Goal: Task Accomplishment & Management: Manage account settings

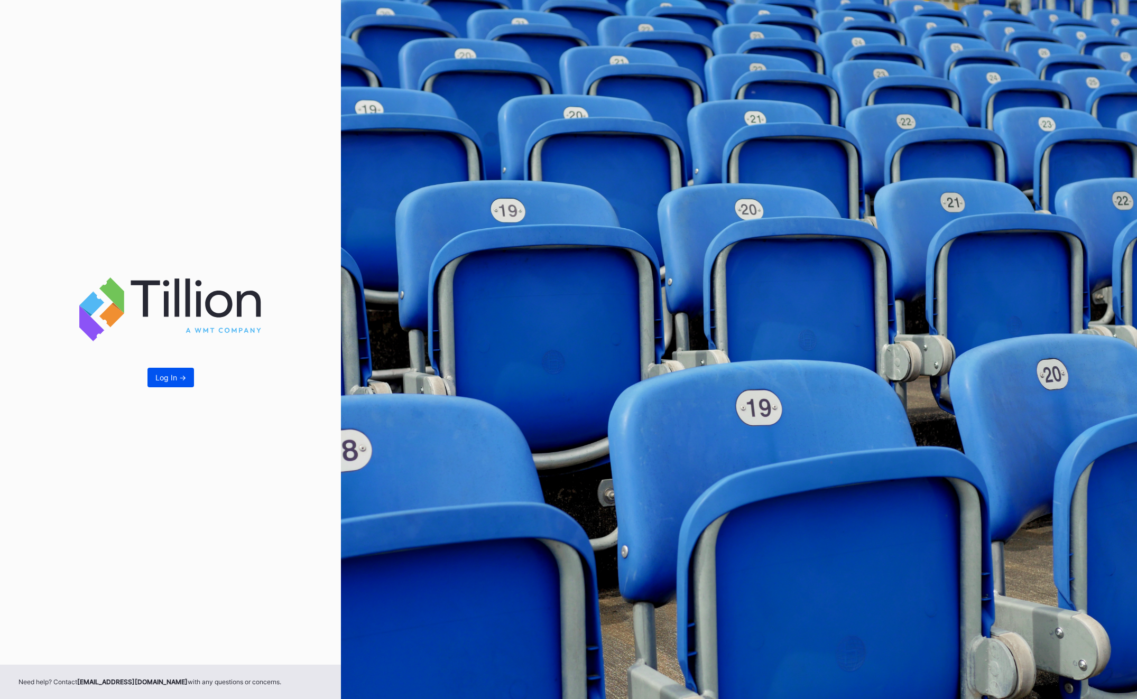
click at [156, 371] on button "Log In ->" at bounding box center [170, 378] width 47 height 20
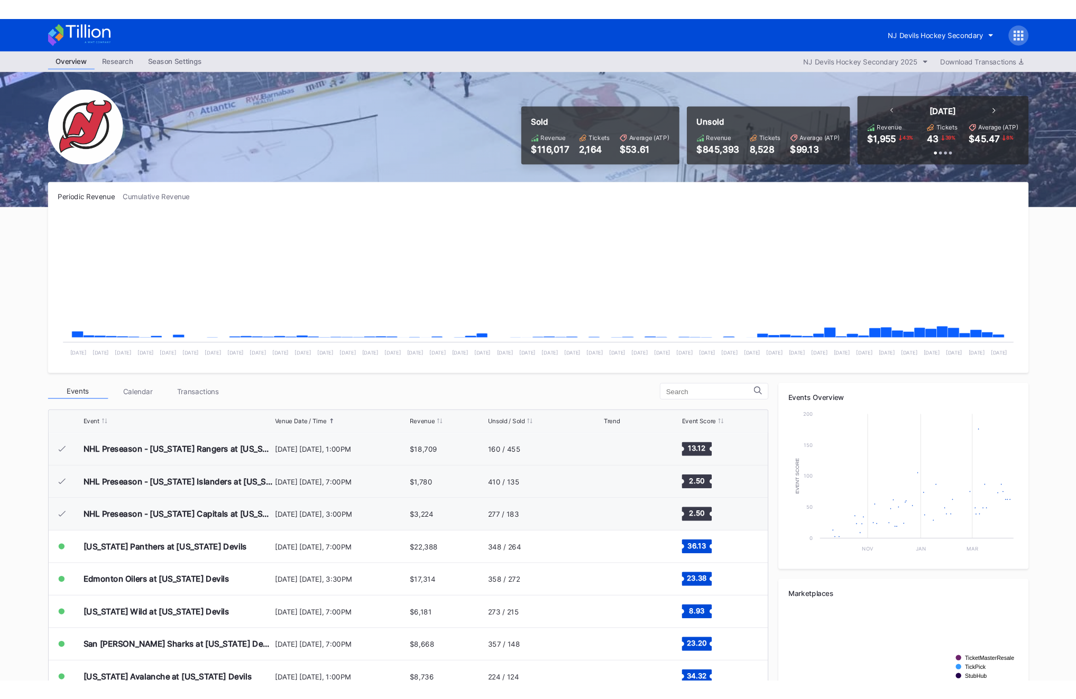
scroll to position [103, 0]
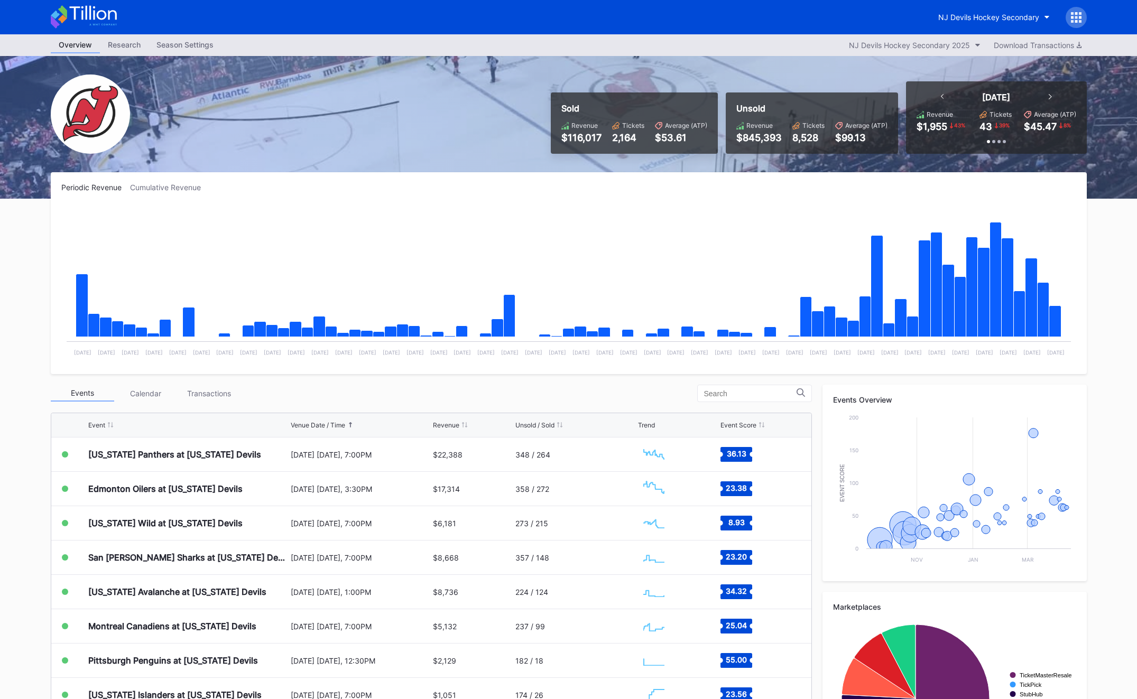
click at [1077, 16] on icon at bounding box center [1076, 17] width 11 height 11
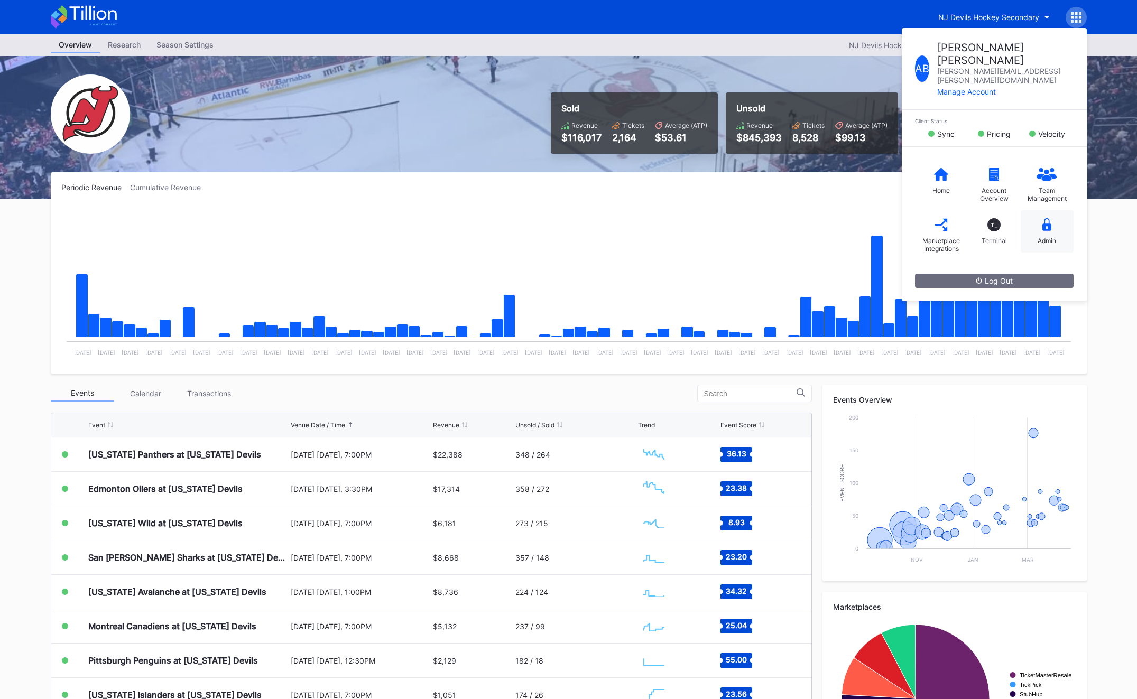
click at [1032, 220] on div "Admin" at bounding box center [1047, 231] width 53 height 42
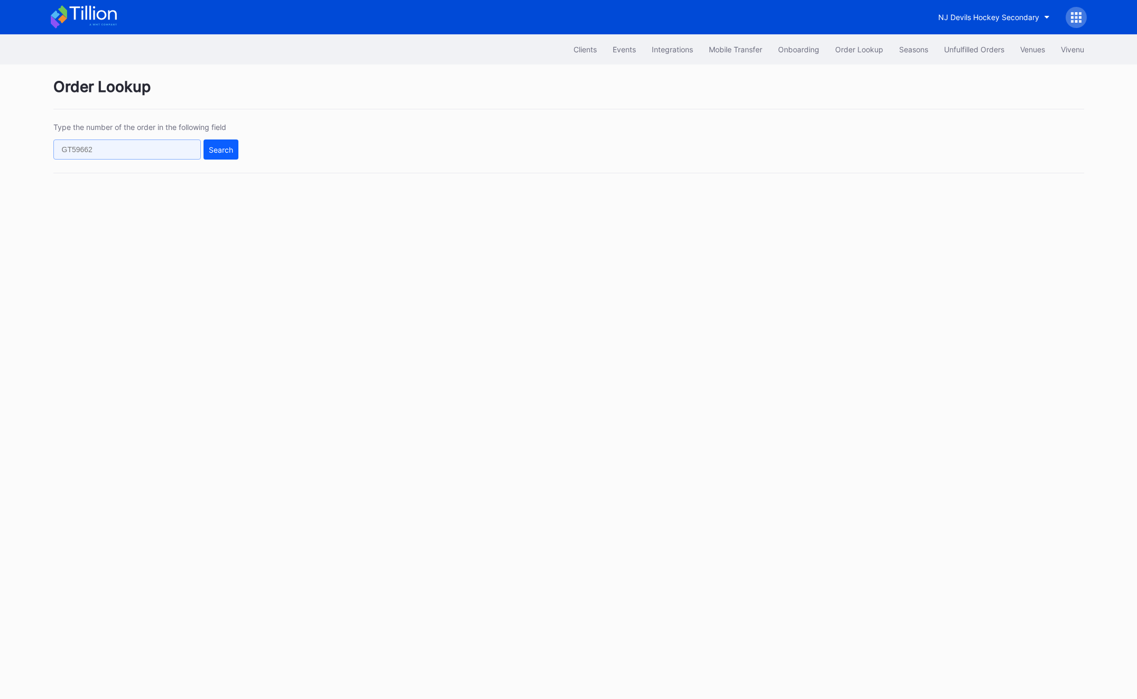
click at [123, 142] on input "text" at bounding box center [126, 150] width 147 height 20
paste input "625471702"
click at [210, 149] on div "Search" at bounding box center [221, 149] width 24 height 9
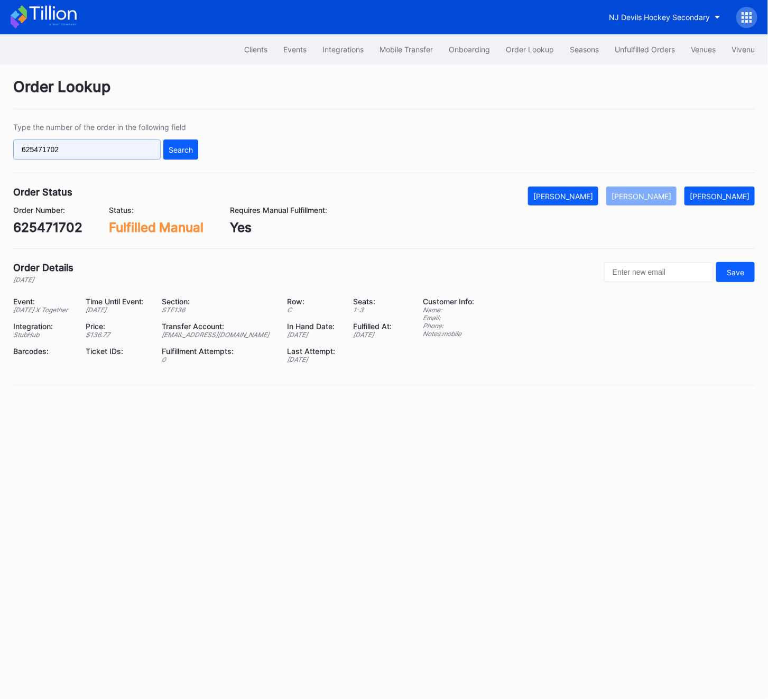
click at [90, 145] on input "625471702" at bounding box center [86, 150] width 147 height 20
click at [173, 150] on div "Search" at bounding box center [181, 149] width 24 height 9
click at [70, 224] on div "625471702" at bounding box center [47, 227] width 69 height 15
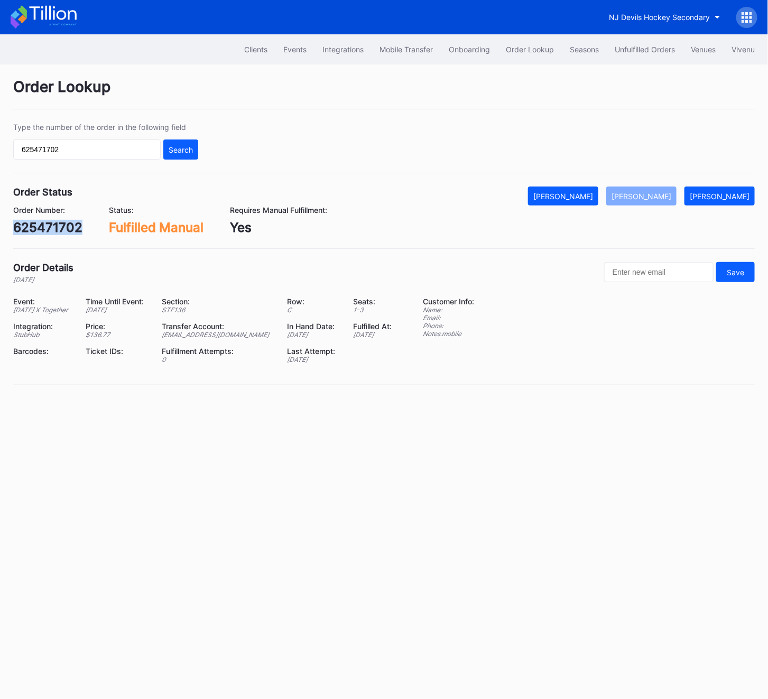
copy div "625471702"
click at [70, 224] on div "625471702" at bounding box center [47, 227] width 69 height 15
click at [37, 228] on div "625471702" at bounding box center [47, 227] width 69 height 15
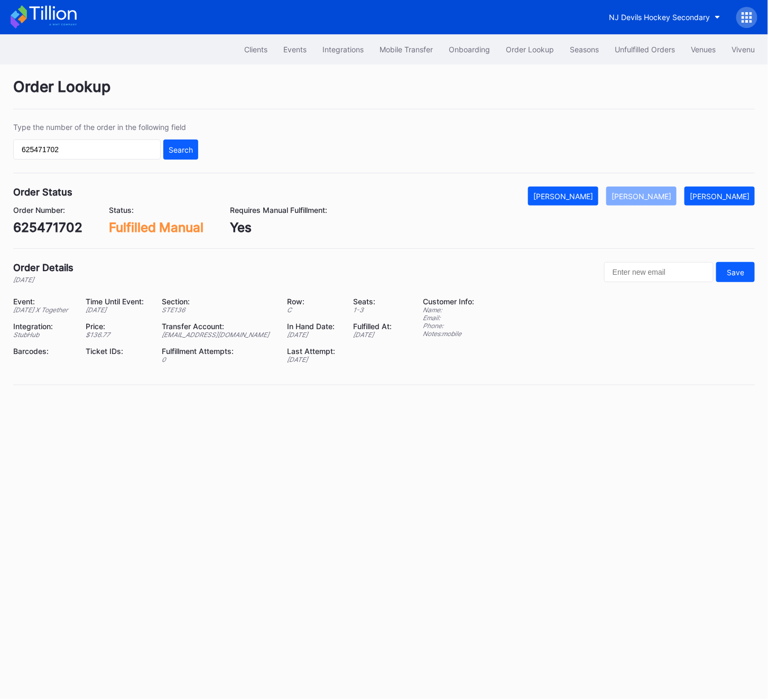
click at [121, 605] on div "Clients Events Integrations Mobile Transfer Onboarding Order Lookup Seasons Unf…" at bounding box center [384, 366] width 768 height 665
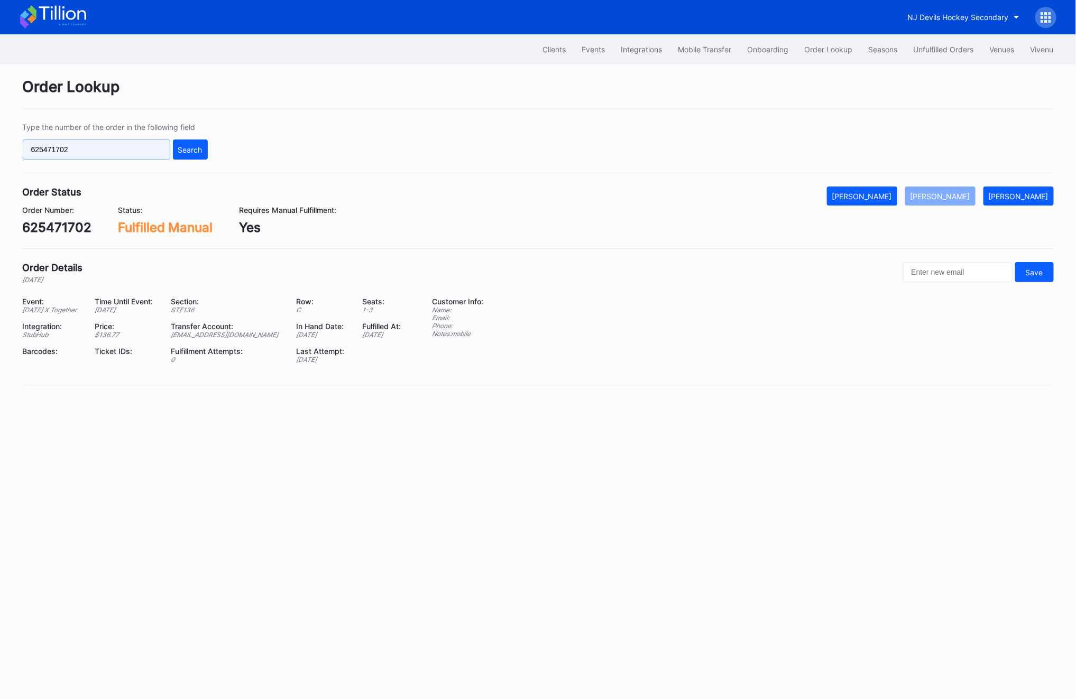
click at [83, 156] on input "625471702" at bounding box center [96, 150] width 147 height 20
paste input "4797054"
click at [218, 153] on div "Type the number of the order in the following field 624797054 Search" at bounding box center [538, 148] width 1031 height 51
click at [194, 153] on div "Search" at bounding box center [190, 149] width 24 height 9
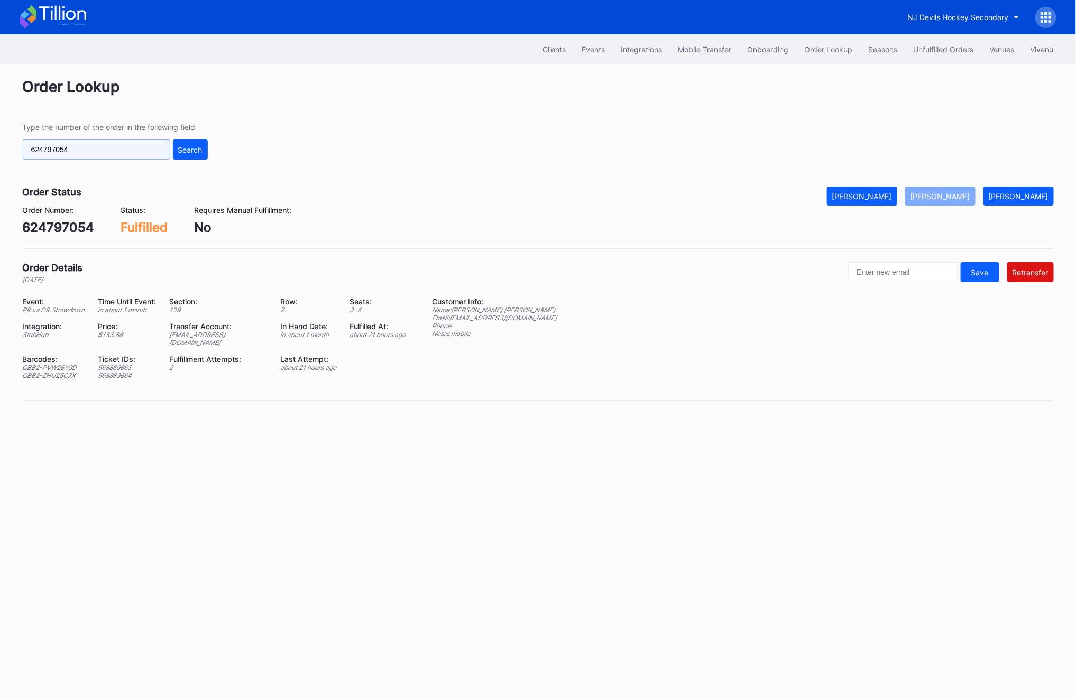
click at [93, 145] on input "624797054" at bounding box center [96, 150] width 147 height 20
paste input "5585868"
click at [196, 147] on div "Search" at bounding box center [190, 149] width 24 height 9
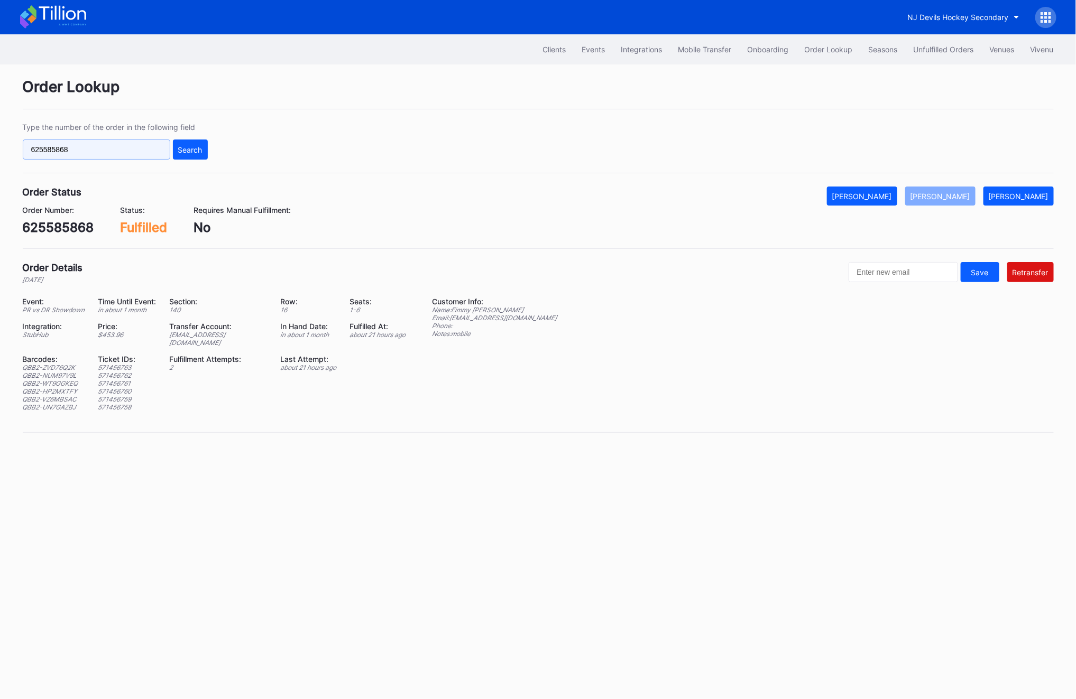
click at [104, 154] on input "625585868" at bounding box center [96, 150] width 147 height 20
paste input "4991493"
click at [195, 151] on div "Search" at bounding box center [190, 149] width 24 height 9
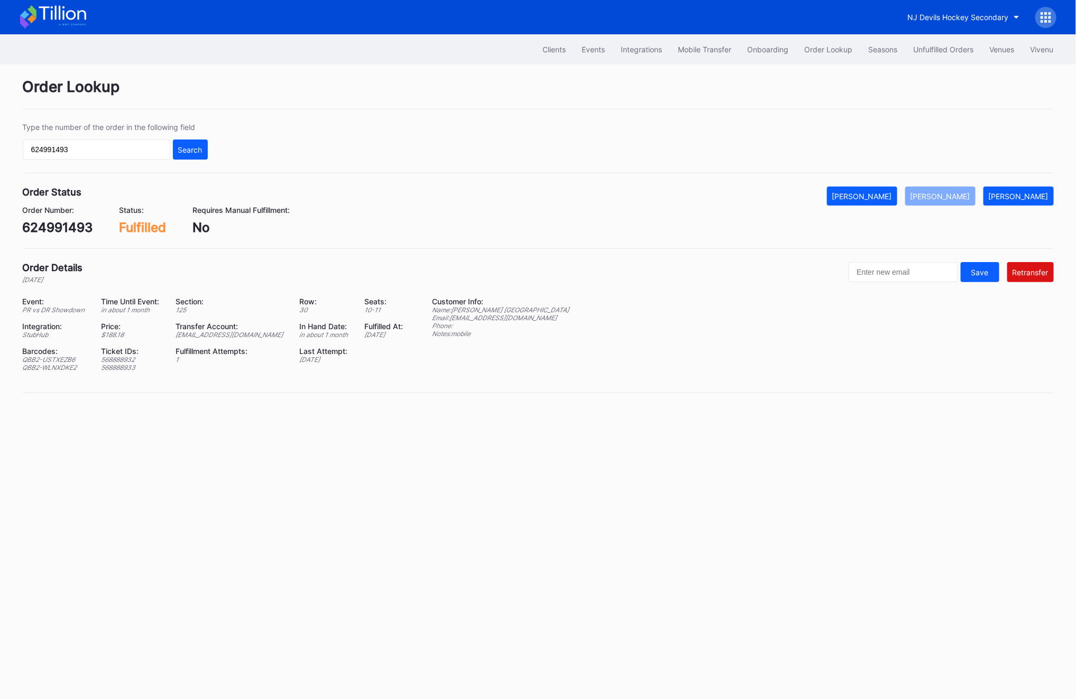
click at [233, 334] on div "[EMAIL_ADDRESS][DOMAIN_NAME]" at bounding box center [231, 335] width 110 height 8
copy div "[EMAIL_ADDRESS][DOMAIN_NAME]"
click at [741, 103] on div "Order Lookup" at bounding box center [538, 94] width 1031 height 32
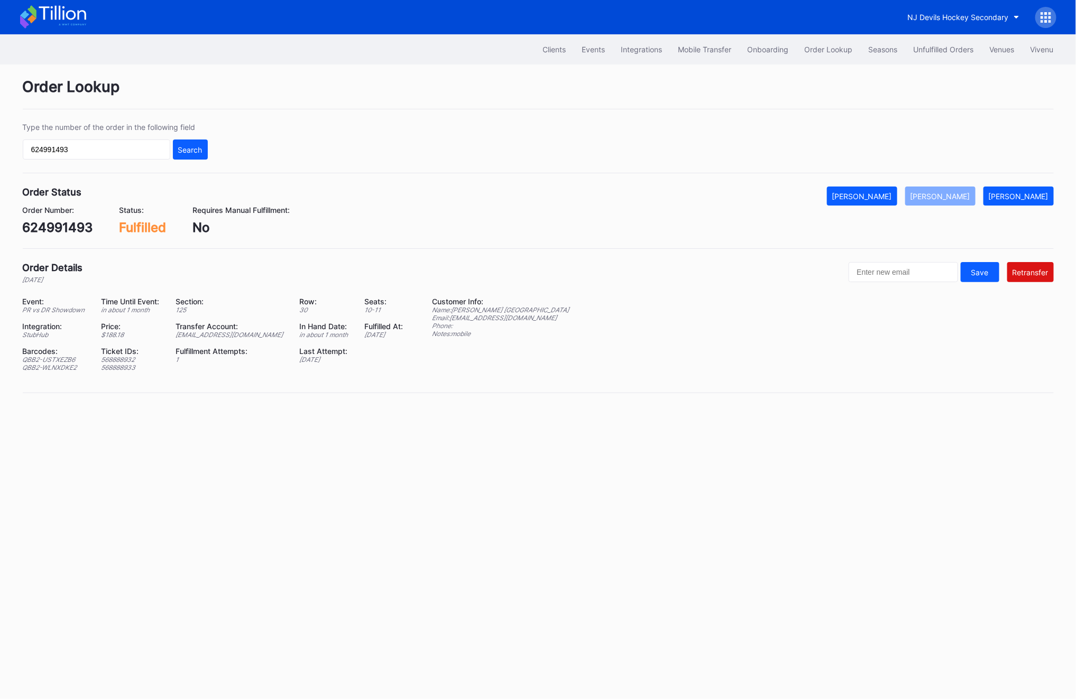
click at [223, 331] on div "Transfer Account:" at bounding box center [231, 326] width 110 height 9
click at [223, 335] on div "[EMAIL_ADDRESS][DOMAIN_NAME]" at bounding box center [231, 335] width 110 height 8
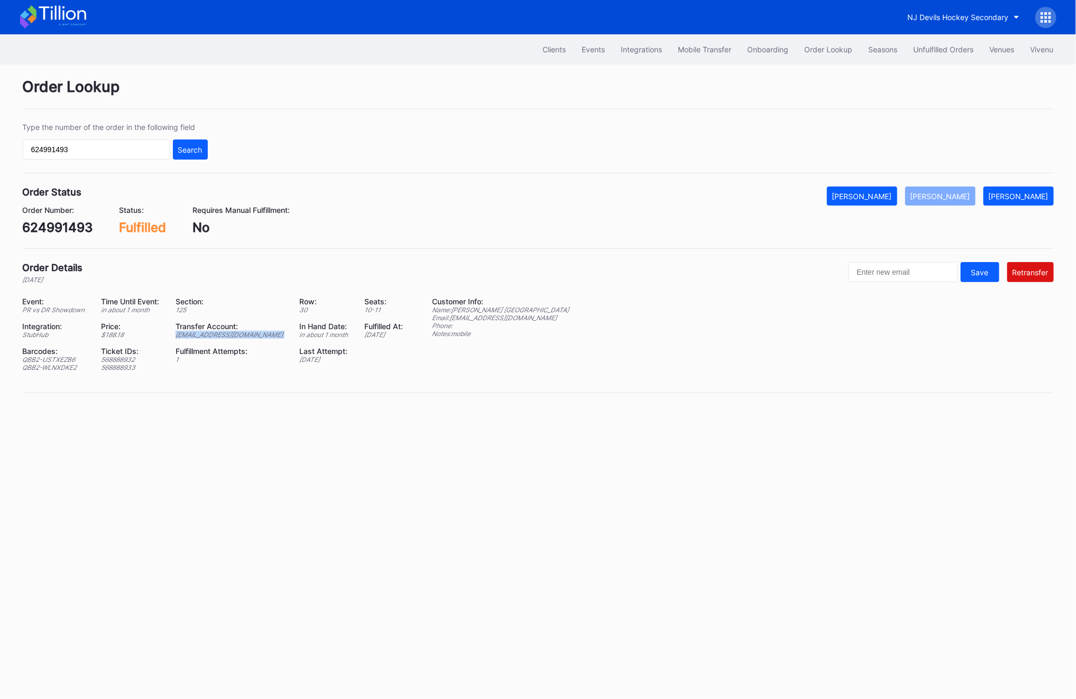
click at [223, 335] on div "[EMAIL_ADDRESS][DOMAIN_NAME]" at bounding box center [231, 335] width 110 height 8
copy div "[EMAIL_ADDRESS][DOMAIN_NAME]"
click at [82, 227] on div "624991493" at bounding box center [58, 227] width 70 height 15
copy div "624991493"
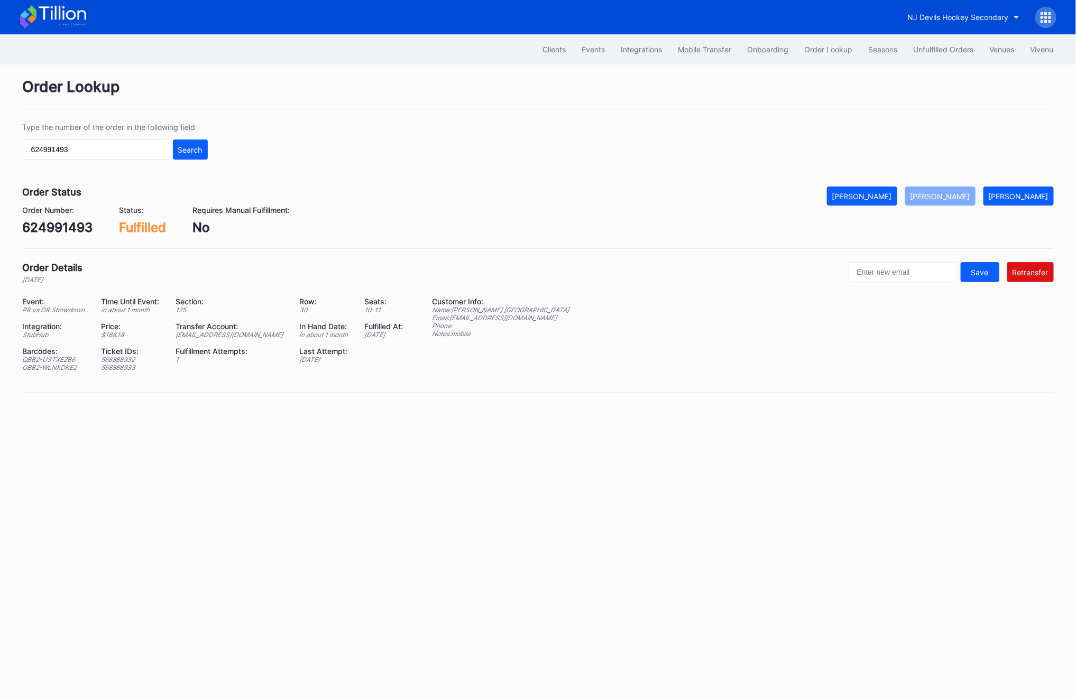
click at [213, 337] on div "[EMAIL_ADDRESS][DOMAIN_NAME]" at bounding box center [231, 335] width 110 height 8
copy div "[EMAIL_ADDRESS][DOMAIN_NAME]"
click at [117, 147] on input "624991493" at bounding box center [96, 150] width 147 height 20
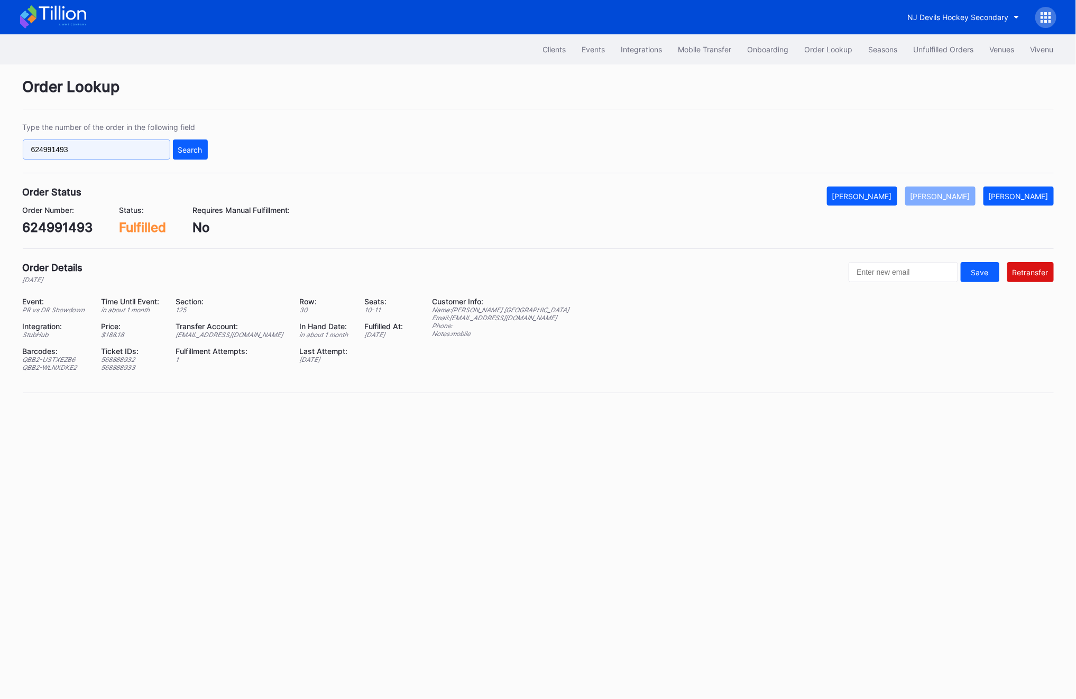
click at [117, 147] on input "624991493" at bounding box center [96, 150] width 147 height 20
paste input "[EMAIL_ADDRESS][DOMAIN_NAME]"
click at [67, 143] on input "[EMAIL_ADDRESS][DOMAIN_NAME]" at bounding box center [96, 150] width 147 height 20
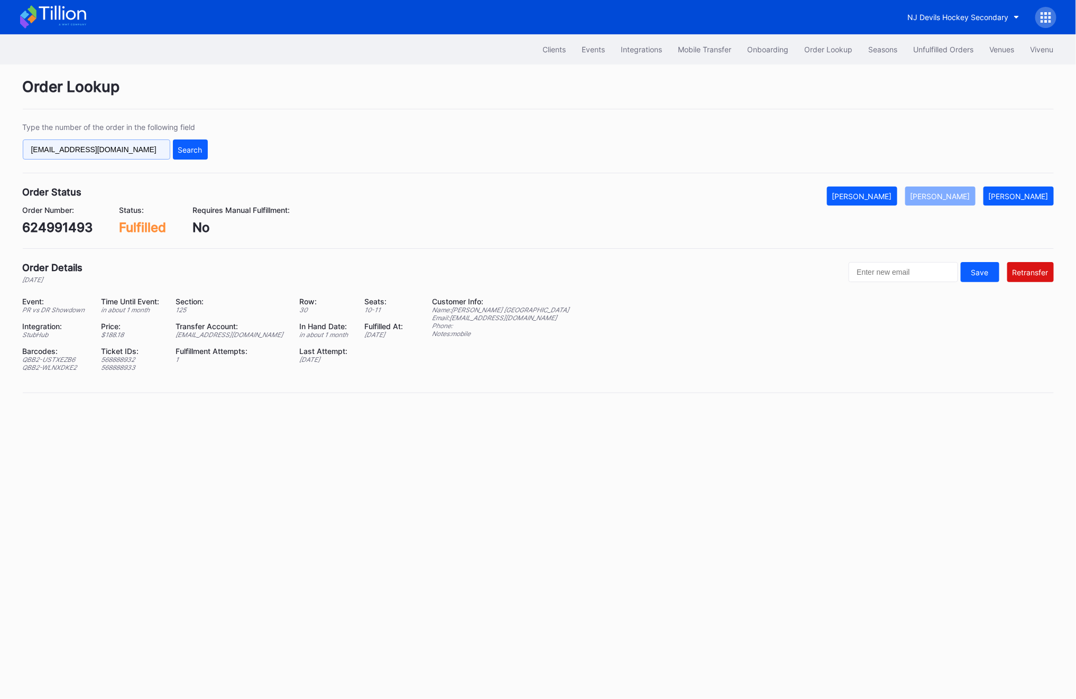
click at [67, 143] on input "[EMAIL_ADDRESS][DOMAIN_NAME]" at bounding box center [96, 150] width 147 height 20
paste input "624830116"
type input "624830116"
click at [196, 151] on div "Search" at bounding box center [190, 149] width 24 height 9
click at [455, 312] on div "Name: Iskania [PERSON_NAME]" at bounding box center [494, 310] width 125 height 8
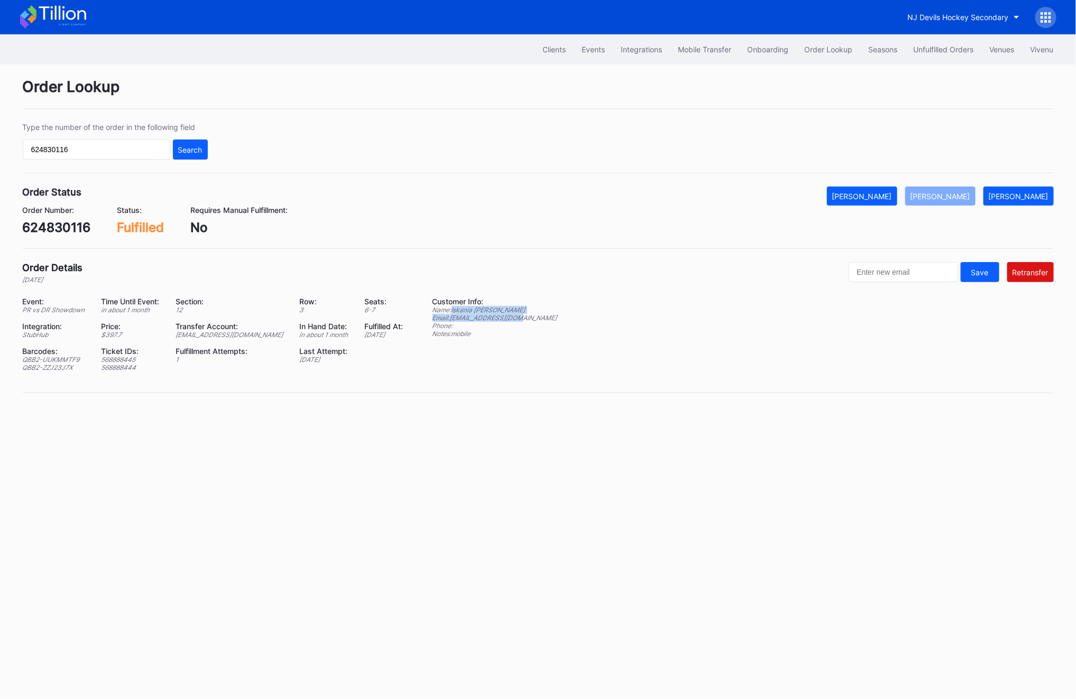
drag, startPoint x: 453, startPoint y: 312, endPoint x: 572, endPoint y: 316, distance: 119.0
click at [572, 316] on div "Event: PR vs DR Showdown Time Until Event: in about 1 month Section: 12 Row: 3 …" at bounding box center [538, 338] width 1031 height 82
click at [550, 320] on div "Event: PR vs DR Showdown Time Until Event: in about 1 month Section: 12 Row: 3 …" at bounding box center [538, 338] width 1031 height 82
drag, startPoint x: 454, startPoint y: 309, endPoint x: 543, endPoint y: 314, distance: 90.0
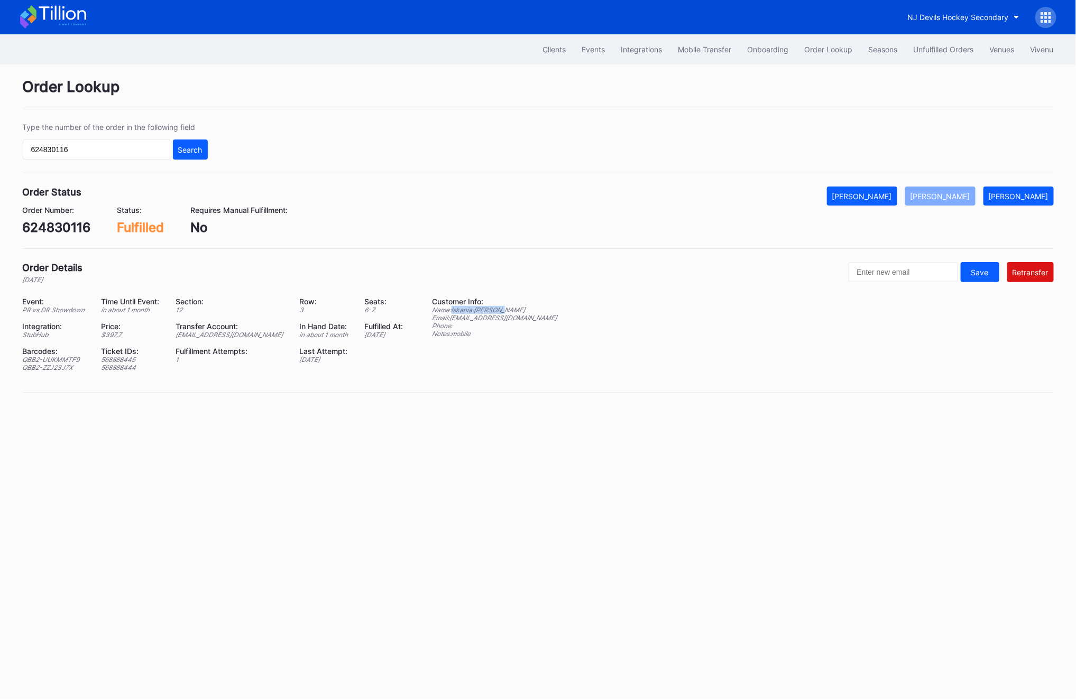
click at [543, 314] on div "Event: PR vs DR Showdown Time Until Event: in about 1 month Section: 12 Row: 3 …" at bounding box center [538, 338] width 1031 height 82
copy div "Iskania [PERSON_NAME]"
click at [34, 226] on div "624830116" at bounding box center [57, 227] width 68 height 15
copy div "624830116"
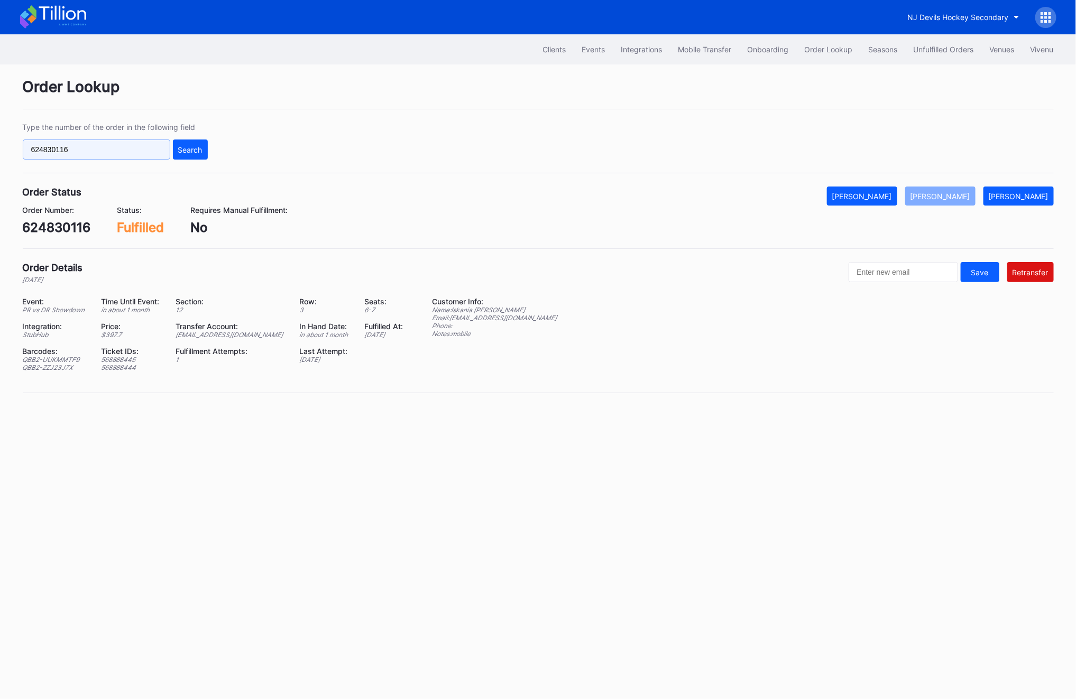
click at [102, 142] on input "624830116" at bounding box center [96, 150] width 147 height 20
click at [198, 157] on button "Search" at bounding box center [190, 150] width 35 height 20
click at [1039, 196] on div "[PERSON_NAME]" at bounding box center [1019, 196] width 60 height 9
